Goal: Information Seeking & Learning: Learn about a topic

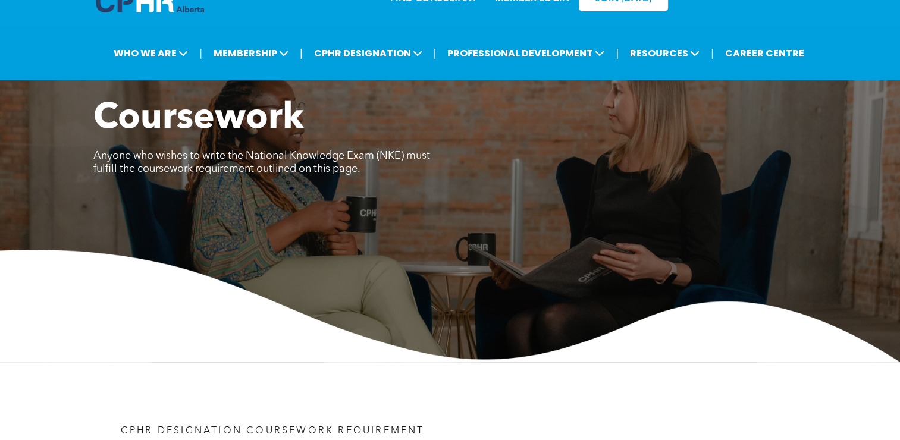
scroll to position [23, 0]
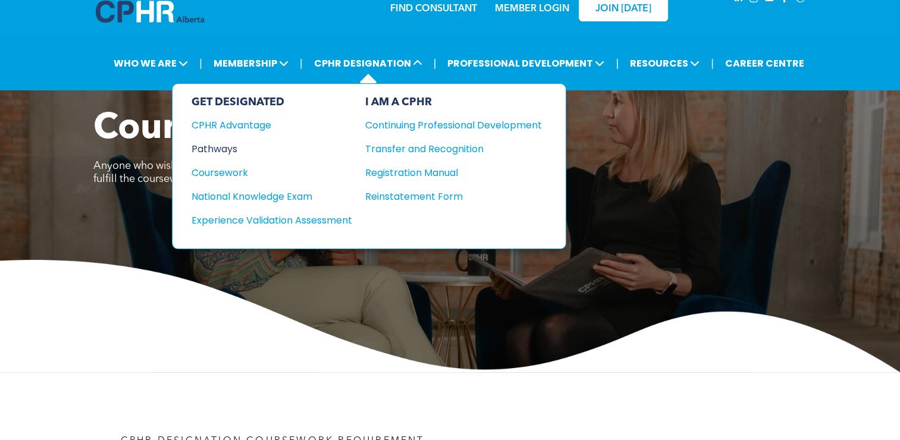
click at [216, 143] on div "Pathways" at bounding box center [264, 149] width 145 height 15
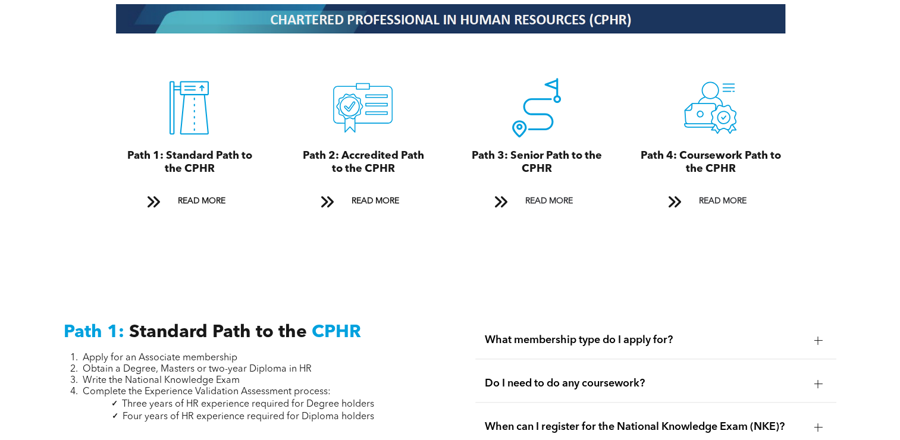
scroll to position [1332, 0]
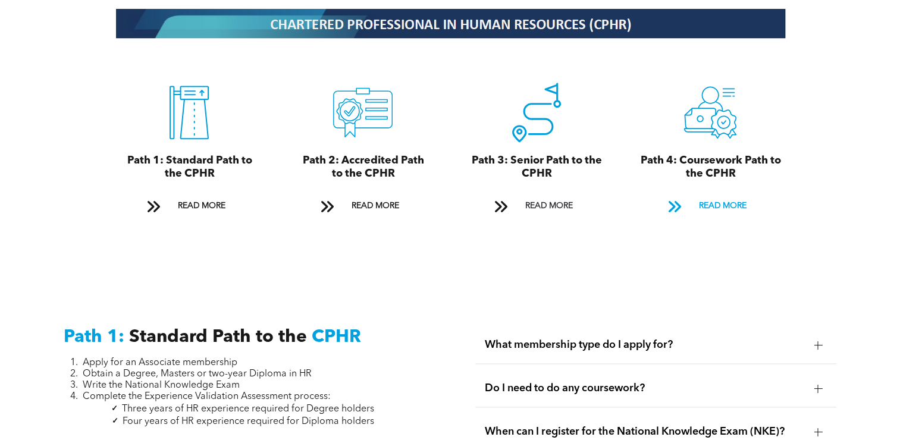
click at [678, 200] on span at bounding box center [673, 207] width 15 height 16
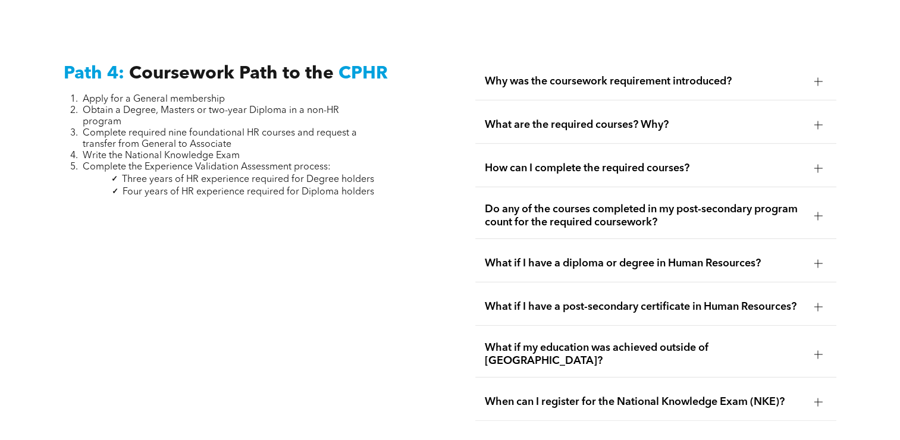
scroll to position [3505, 0]
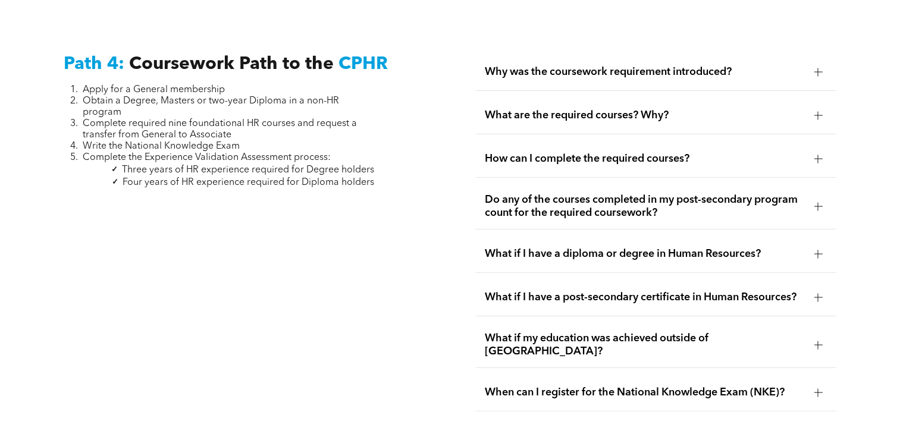
click at [626, 109] on span "What are the required courses? Why?" at bounding box center [644, 115] width 319 height 13
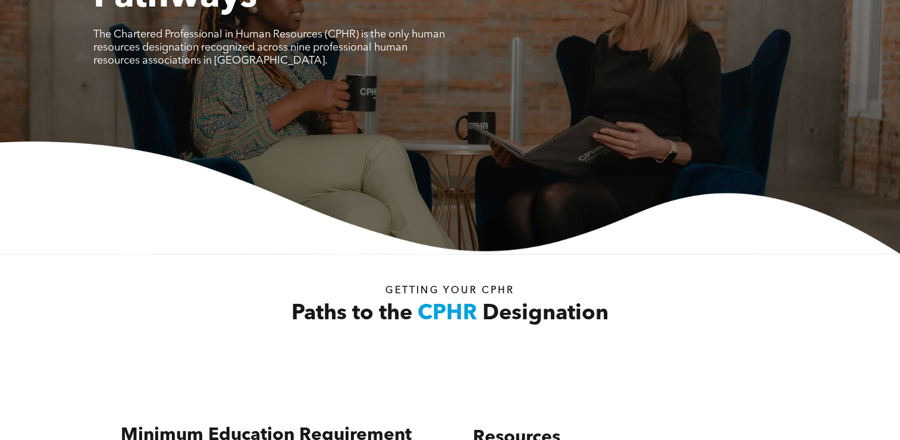
scroll to position [0, 0]
